Goal: Check status: Check status

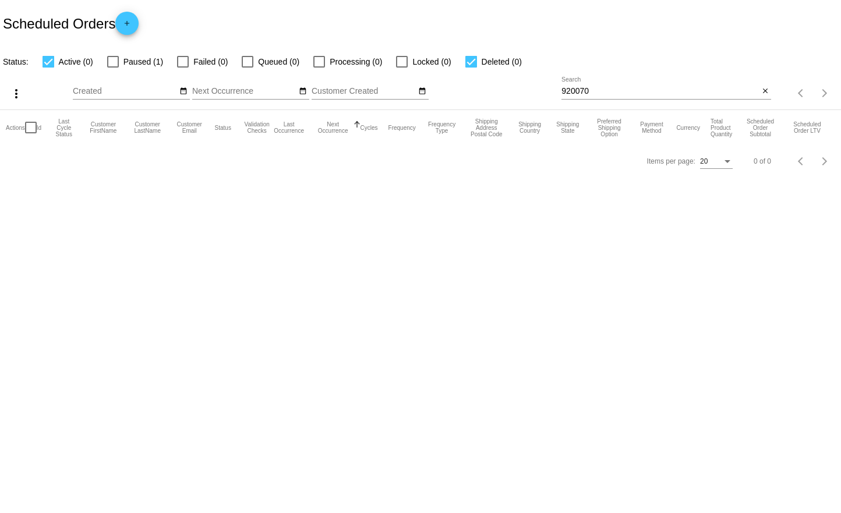
drag, startPoint x: 652, startPoint y: 84, endPoint x: 639, endPoint y: 93, distance: 15.5
click at [652, 84] on div "920070 Search" at bounding box center [659, 88] width 197 height 23
click at [621, 103] on div "920070 Search close" at bounding box center [666, 93] width 210 height 33
click at [616, 96] on input "920070" at bounding box center [659, 91] width 197 height 9
paste input "[EMAIL_ADDRESS][DOMAIN_NAME]"
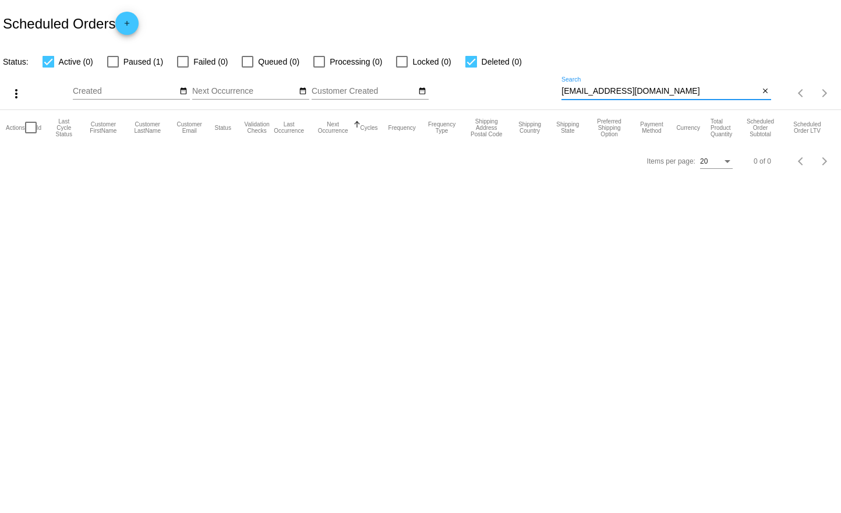
type input "[EMAIL_ADDRESS][DOMAIN_NAME]"
click at [638, 258] on body "Scheduled Orders add Status: Active (0) Paused (1) Failed (0) Queued (0) Proces…" at bounding box center [420, 256] width 841 height 513
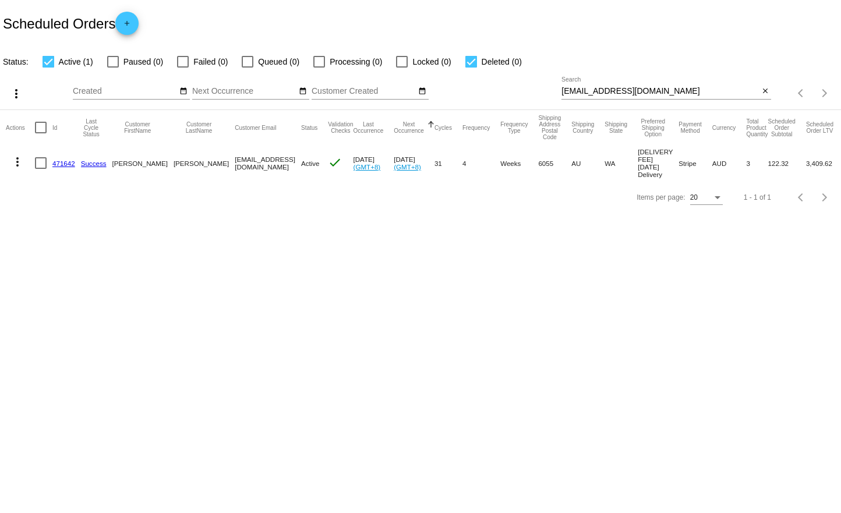
click at [12, 158] on mat-icon "more_vert" at bounding box center [17, 162] width 14 height 14
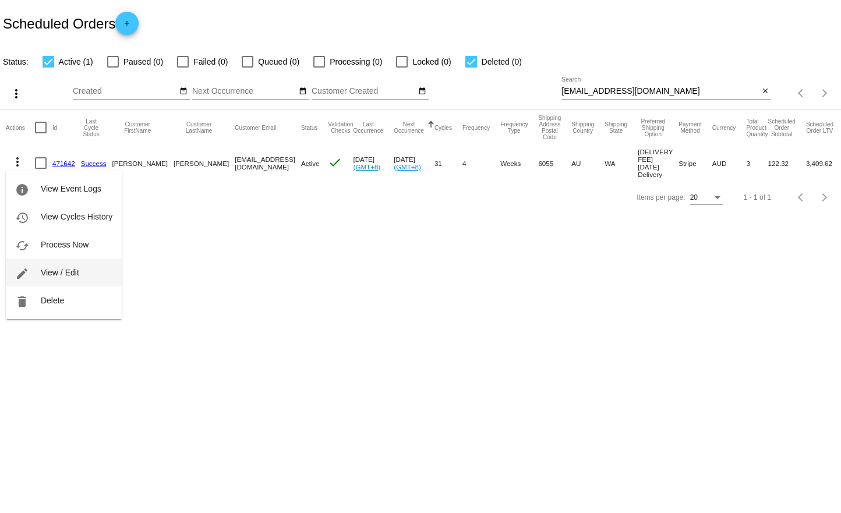
click at [62, 273] on span "View / Edit" at bounding box center [60, 272] width 38 height 9
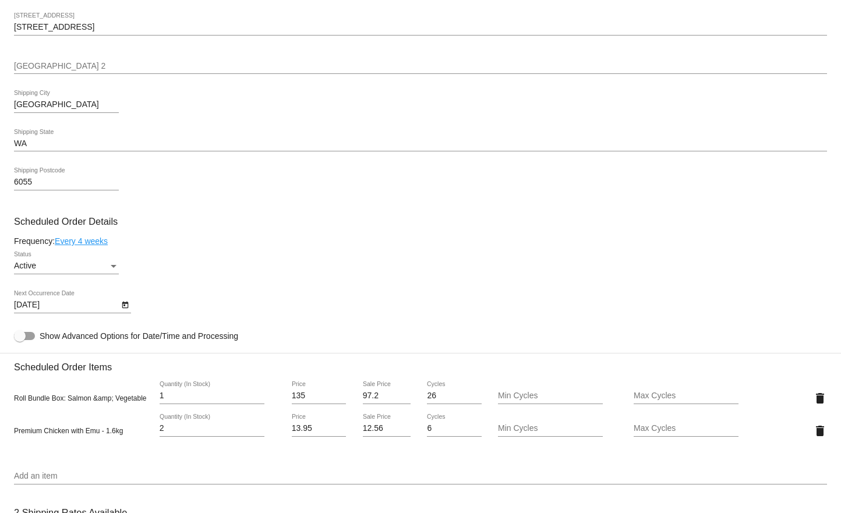
scroll to position [466, 0]
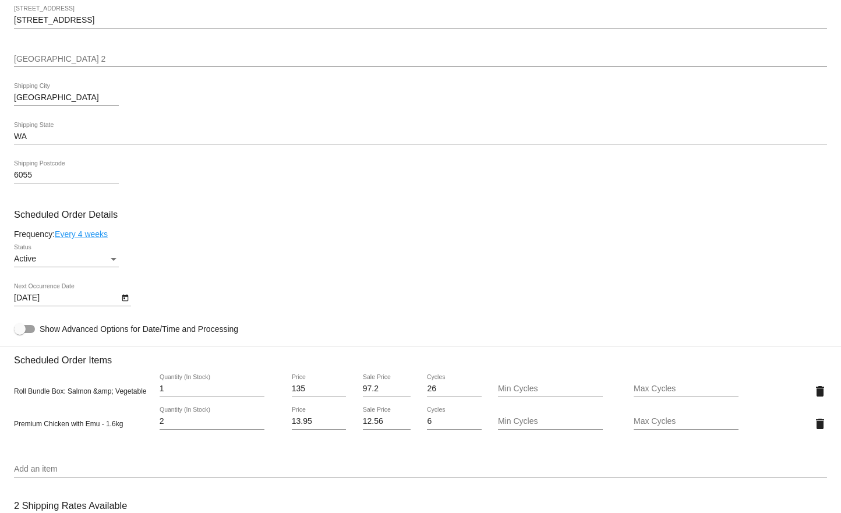
click at [67, 296] on body "arrow_back Scheduled Order #471642 Active more_vert Last Processing Cycle ID: 4…" at bounding box center [420, 256] width 841 height 513
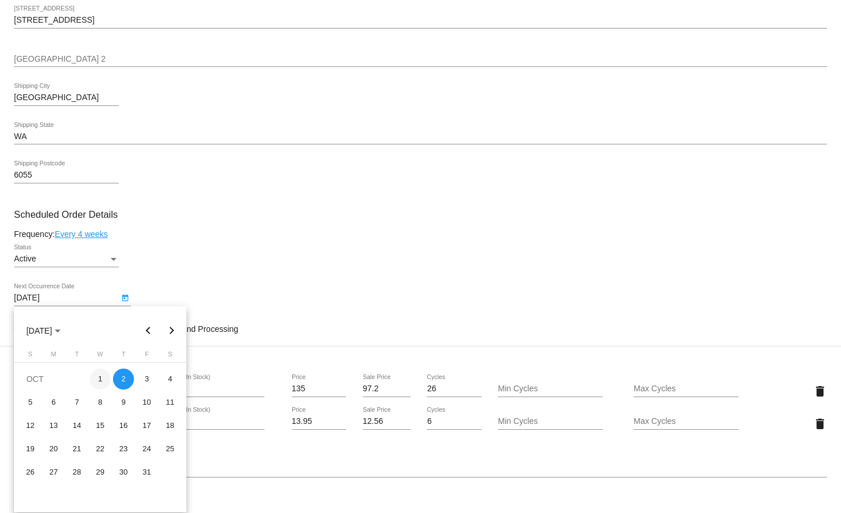
click at [108, 385] on div "1" at bounding box center [100, 379] width 21 height 21
type input "[DATE]"
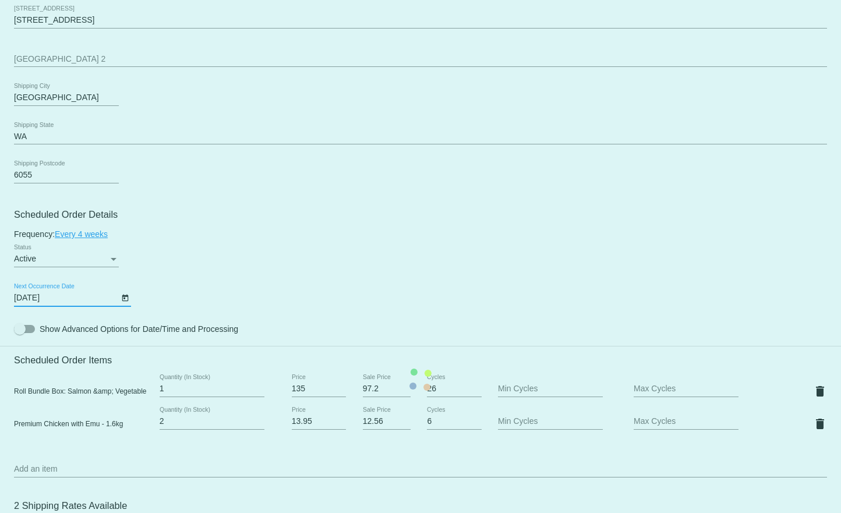
click at [427, 231] on mat-card "Customer 1577102: [PERSON_NAME] [EMAIL_ADDRESS][DOMAIN_NAME] Customer Shipping …" at bounding box center [420, 379] width 841 height 1197
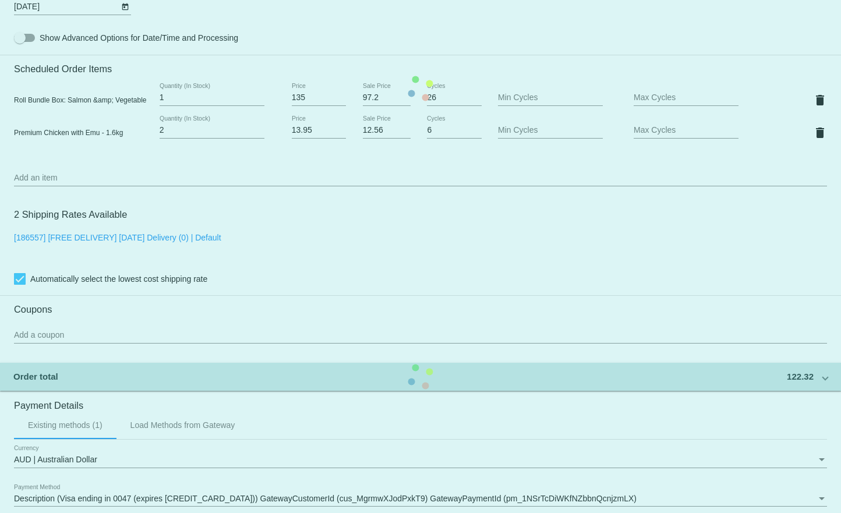
scroll to position [931, 0]
